Goal: Register for event/course

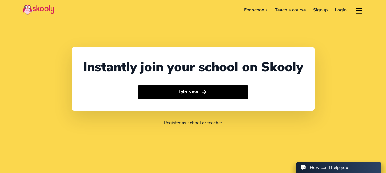
click at [339, 7] on link "Login" at bounding box center [340, 9] width 19 height 9
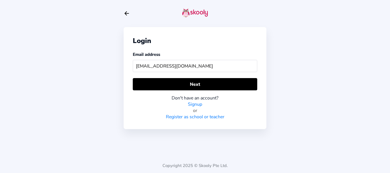
type input "[EMAIL_ADDRESS][DOMAIN_NAME]"
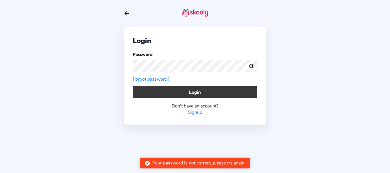
click at [169, 92] on button "Login" at bounding box center [195, 92] width 125 height 12
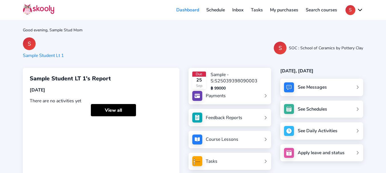
click at [210, 9] on link "Schedule" at bounding box center [216, 9] width 26 height 9
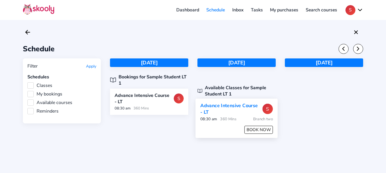
click at [263, 129] on button "BOOK NOW" at bounding box center [258, 130] width 29 height 8
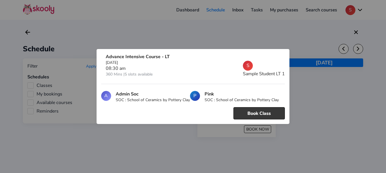
click at [253, 112] on button "Book Class" at bounding box center [258, 113] width 51 height 12
click at [168, 148] on div at bounding box center [193, 86] width 386 height 173
click at [253, 117] on button "Book Class" at bounding box center [258, 113] width 51 height 12
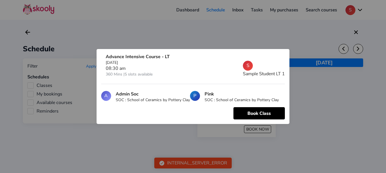
click at [278, 57] on div "Advance Intensive Course - LT [DATE] 08:30 am 360 Mins | 5 slots available S Sa…" at bounding box center [193, 69] width 184 height 31
click at [226, 42] on div at bounding box center [193, 86] width 386 height 173
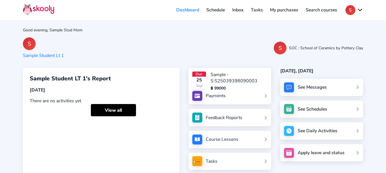
click at [236, 9] on link "Inbox" at bounding box center [237, 9] width 19 height 9
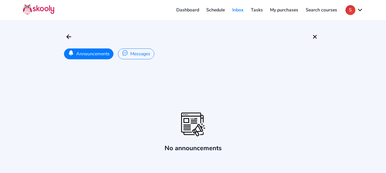
click at [218, 11] on link "Schedule" at bounding box center [216, 9] width 26 height 9
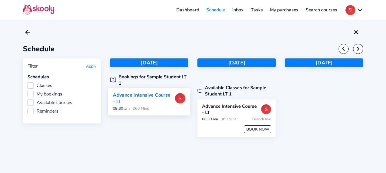
click at [160, 97] on div "Advance Intensive Course - LT" at bounding box center [144, 98] width 62 height 13
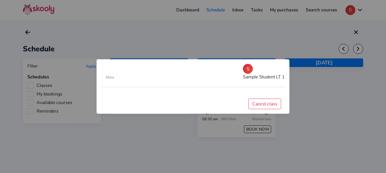
click at [324, 113] on div at bounding box center [193, 86] width 386 height 173
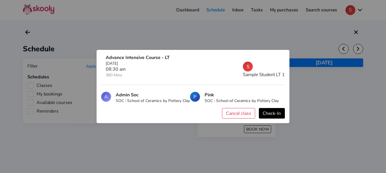
click at [257, 23] on div at bounding box center [193, 86] width 386 height 173
click at [329, 98] on div at bounding box center [193, 86] width 386 height 173
click at [281, 56] on div "Advance Intensive Course - LT Thursday, September 25, 2025 08:30 am 360 Mins S …" at bounding box center [193, 70] width 184 height 31
click at [121, 35] on div at bounding box center [193, 86] width 386 height 173
click at [47, 150] on div at bounding box center [193, 86] width 386 height 173
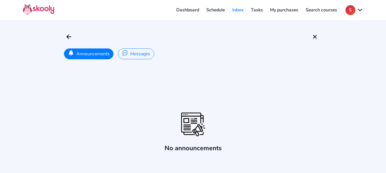
click at [208, 10] on link "Schedule" at bounding box center [216, 9] width 26 height 9
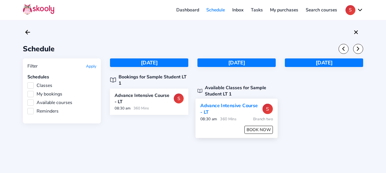
click at [258, 130] on button "BOOK NOW" at bounding box center [258, 130] width 29 height 8
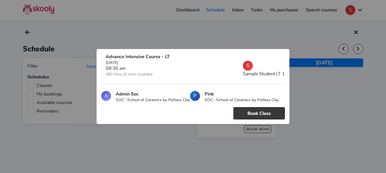
click at [253, 110] on button "Book Class" at bounding box center [258, 113] width 51 height 12
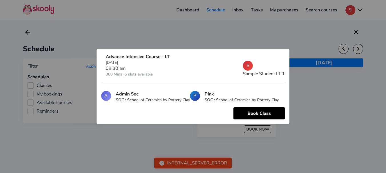
click at [287, 34] on div at bounding box center [193, 86] width 386 height 173
